Goal: Task Accomplishment & Management: Manage account settings

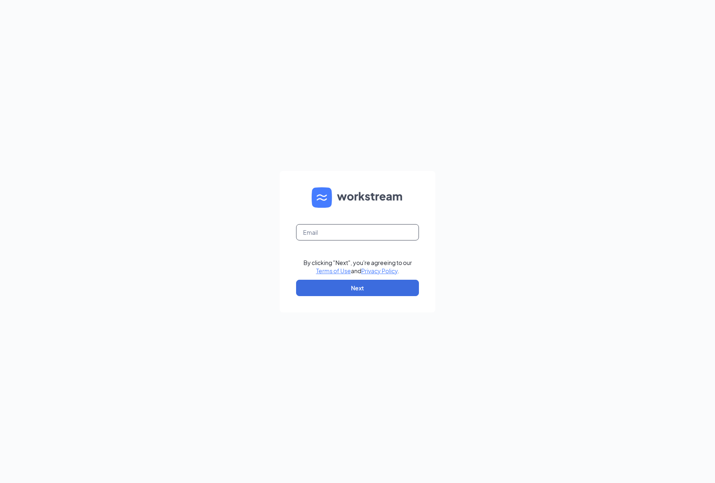
click at [347, 236] on input "text" at bounding box center [357, 232] width 123 height 16
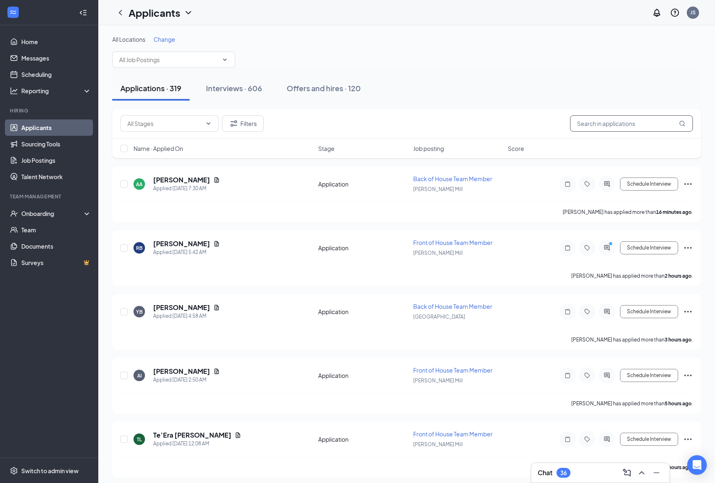
click at [639, 120] on input "text" at bounding box center [631, 123] width 123 height 16
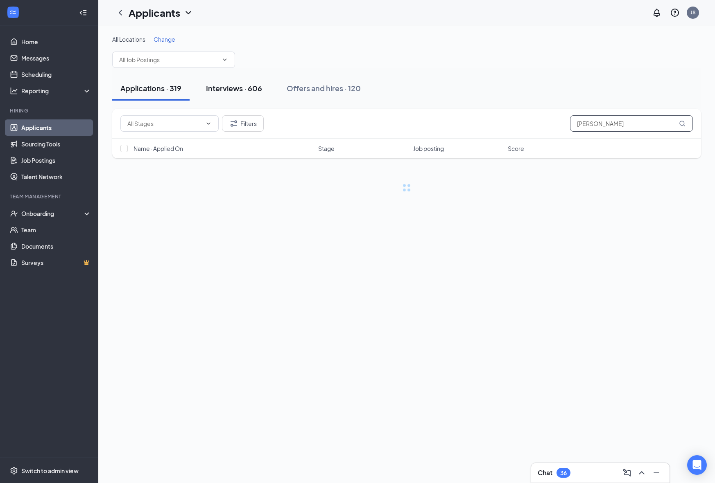
type input "[PERSON_NAME]"
click at [250, 97] on button "Interviews · 606" at bounding box center [234, 88] width 72 height 25
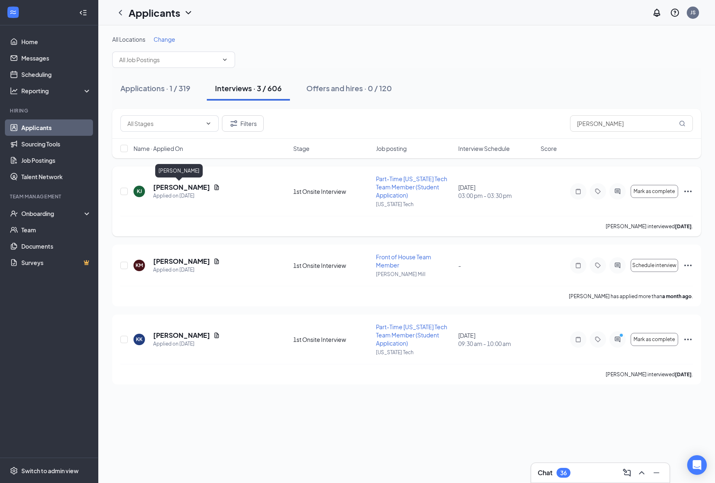
click at [174, 183] on h5 "[PERSON_NAME]" at bounding box center [181, 187] width 57 height 9
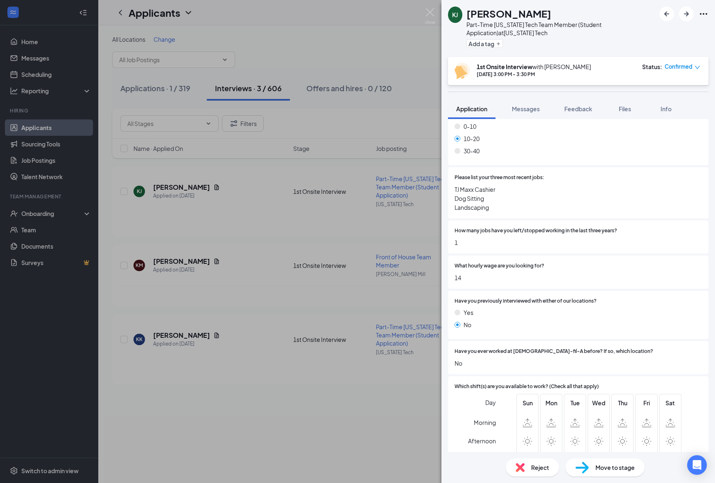
scroll to position [515, 0]
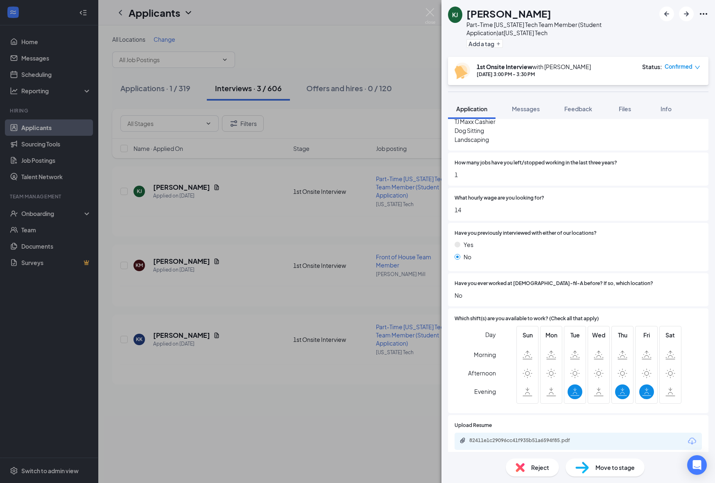
click at [531, 433] on div "82411e1c29096cc41f935b51a6594f85.pdf" at bounding box center [577, 441] width 247 height 17
click at [528, 438] on div "82411e1c29096cc41f935b51a6594f85.pdf" at bounding box center [526, 441] width 115 height 7
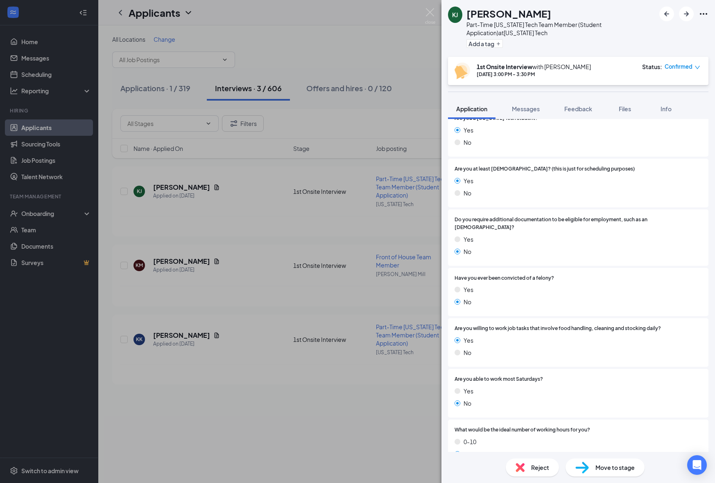
scroll to position [0, 0]
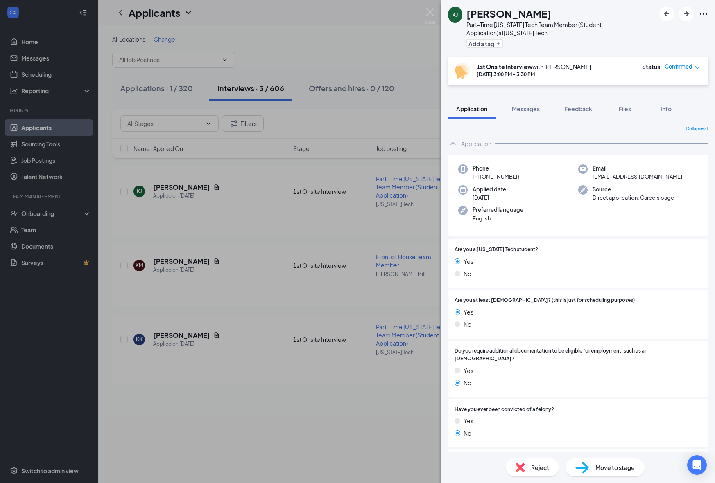
click at [354, 213] on div "[PERSON_NAME] Part-Time [US_STATE] Tech Team Member (Student Application) at [U…" at bounding box center [357, 241] width 715 height 483
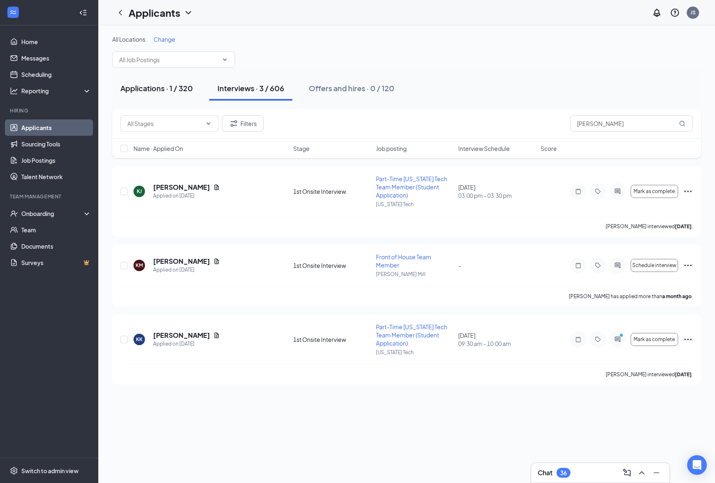
click at [168, 95] on button "Applications · 1 / 320" at bounding box center [156, 88] width 89 height 25
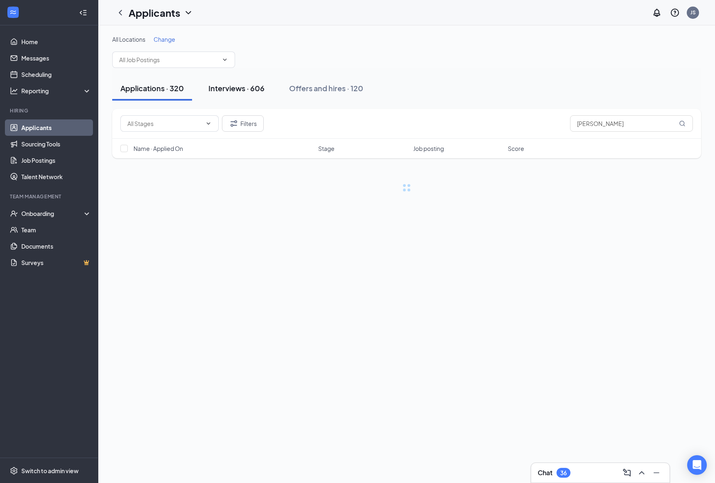
click at [252, 91] on div "Interviews · 606" at bounding box center [236, 88] width 56 height 10
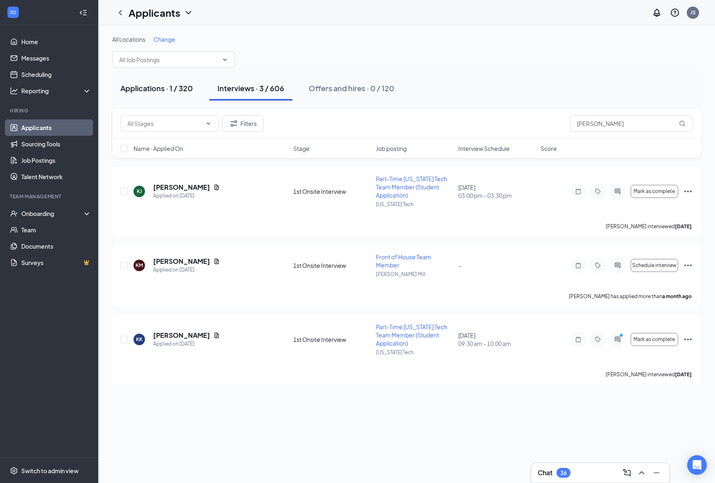
click at [174, 98] on button "Applications · 1 / 320" at bounding box center [156, 88] width 89 height 25
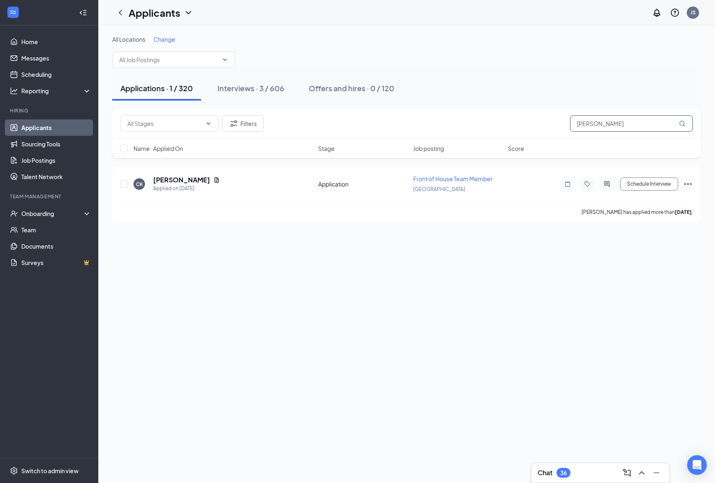
click at [623, 122] on input "[PERSON_NAME]" at bounding box center [631, 123] width 123 height 16
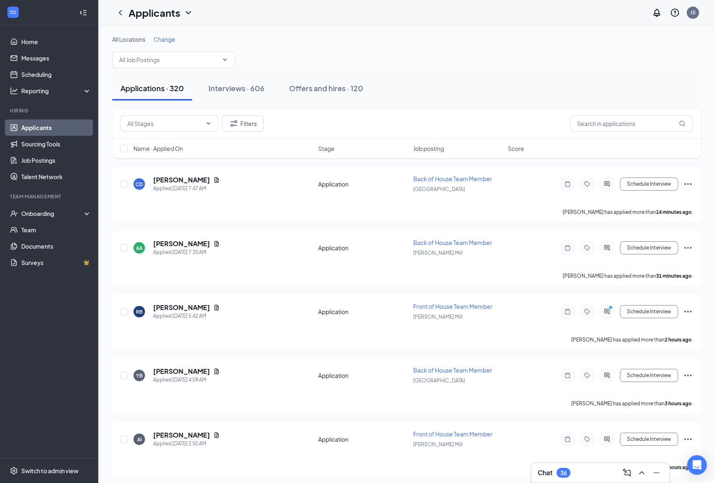
click at [450, 84] on div "Applications · 320 Interviews · 606 Offers and hires · 120" at bounding box center [406, 88] width 589 height 25
click at [434, 147] on span "Job posting" at bounding box center [428, 149] width 31 height 8
click at [441, 148] on span "Job posting" at bounding box center [428, 149] width 31 height 8
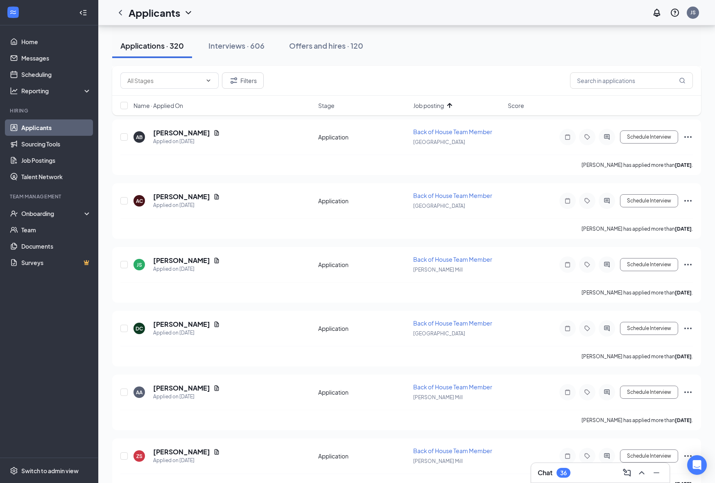
scroll to position [219, 0]
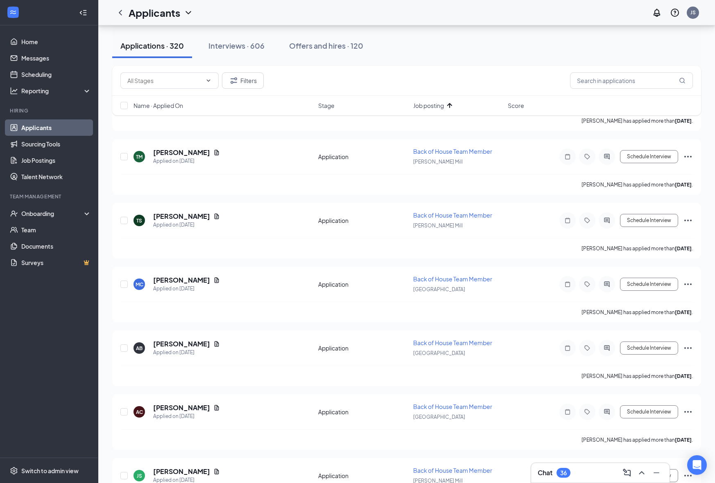
click at [434, 108] on span "Job posting" at bounding box center [428, 106] width 31 height 8
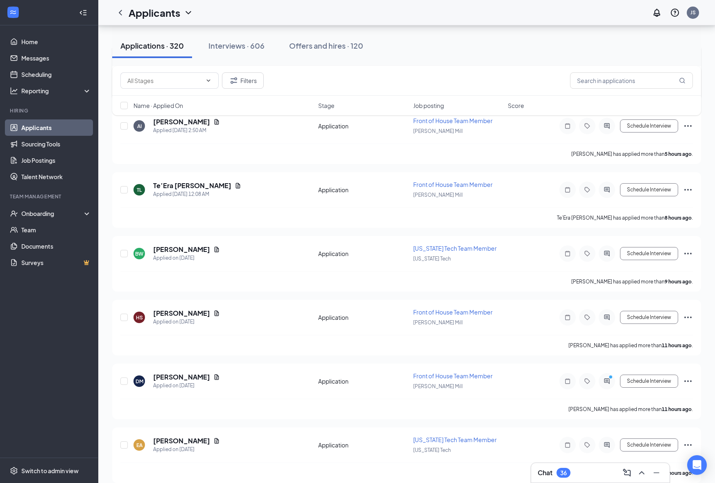
scroll to position [317, 0]
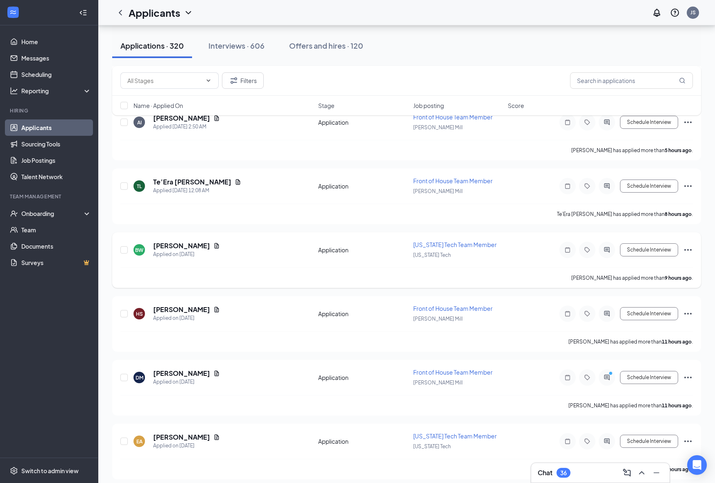
click at [446, 243] on span "[US_STATE] Tech Team Member" at bounding box center [455, 244] width 84 height 7
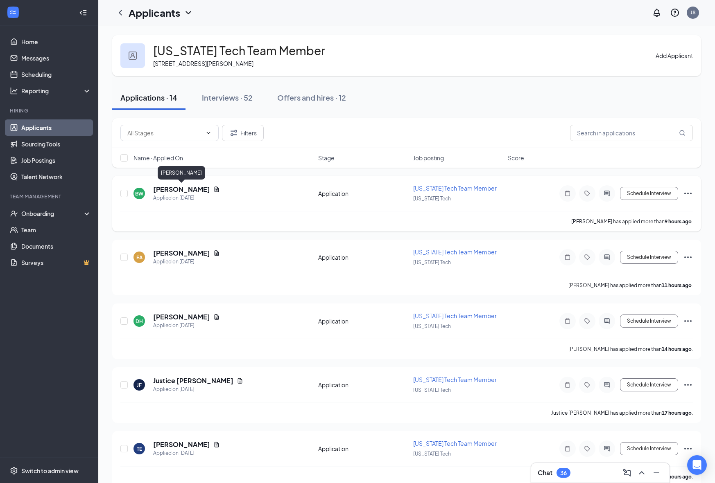
click at [183, 187] on h5 "[PERSON_NAME]" at bounding box center [181, 189] width 57 height 9
